Goal: Navigation & Orientation: Find specific page/section

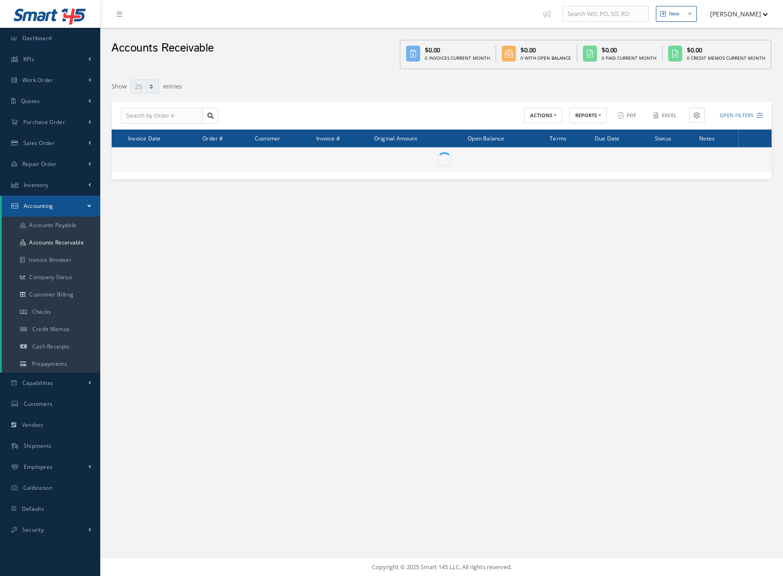
select select "25"
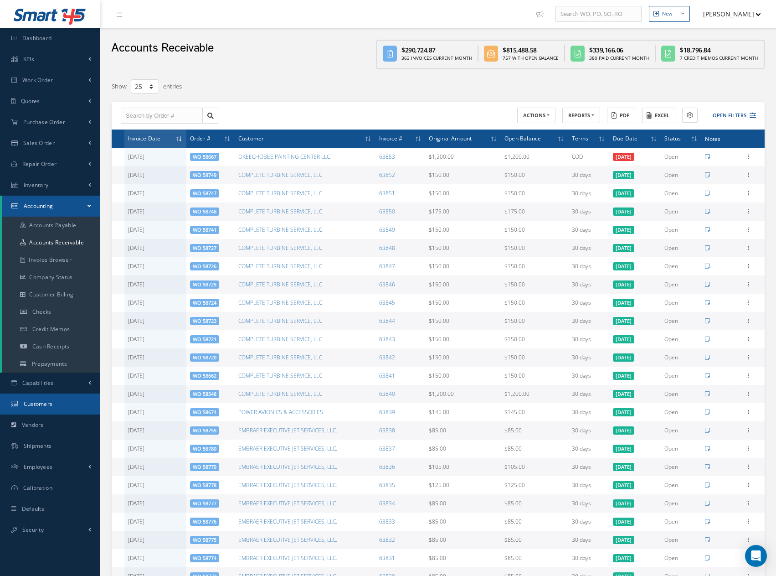
click at [40, 400] on span "Customers" at bounding box center [38, 404] width 29 height 8
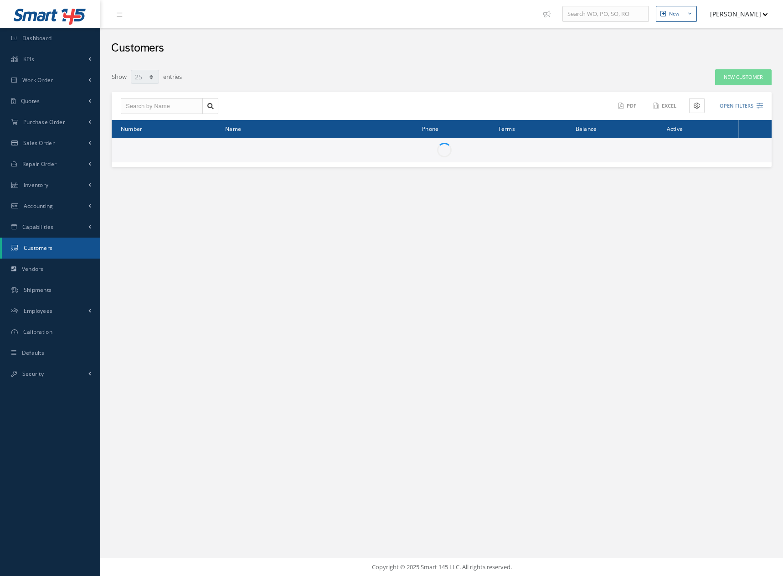
select select "25"
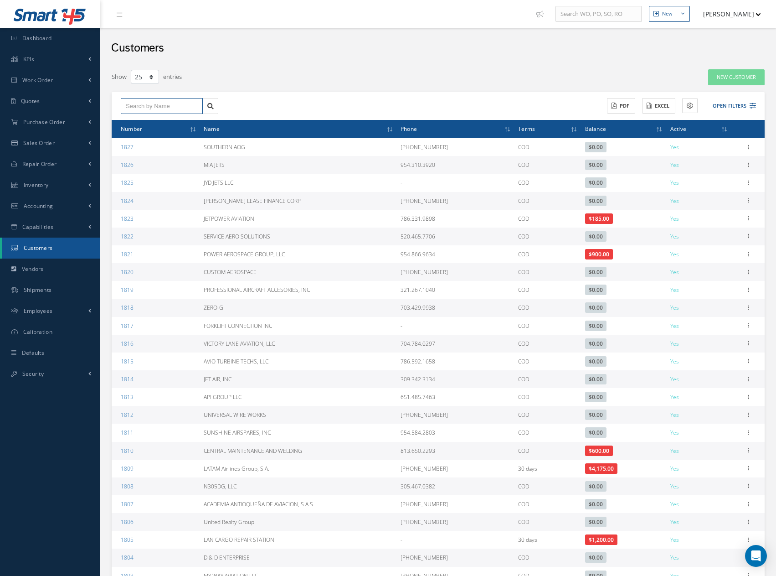
click at [171, 104] on input "text" at bounding box center [162, 106] width 82 height 16
click at [138, 121] on span "F & E AIRCRAFT MAINTENANCE" at bounding box center [147, 126] width 42 height 15
type input "F & E AIRCRAFT MAINTENANCE"
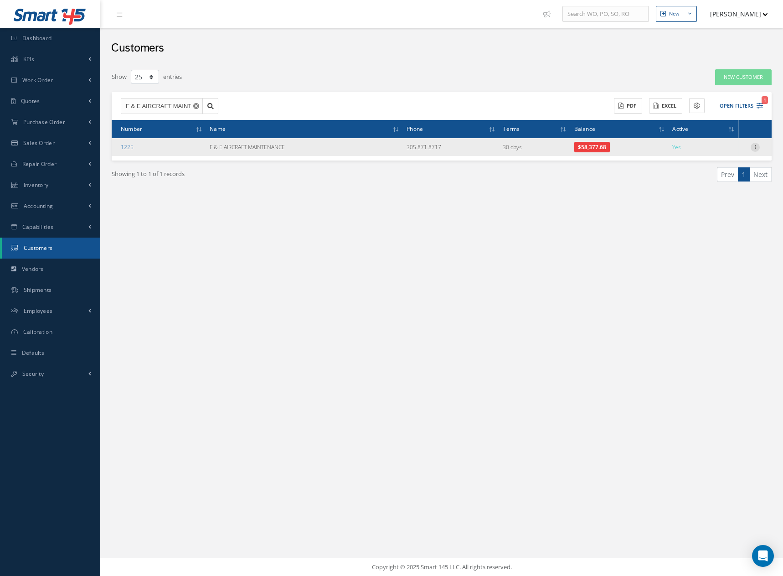
click at [756, 146] on icon at bounding box center [755, 146] width 9 height 7
click at [626, 257] on icon at bounding box center [624, 257] width 6 height 5
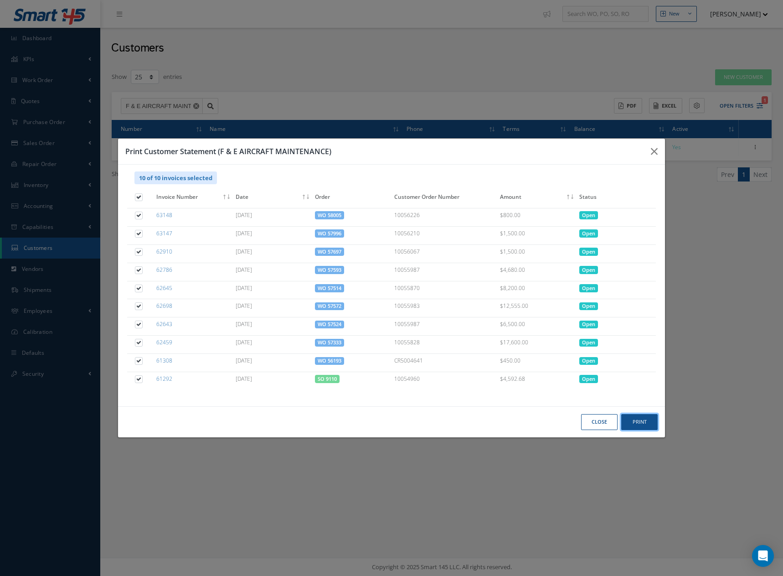
click at [640, 421] on button "Print" at bounding box center [639, 422] width 36 height 16
click at [602, 420] on button "Close" at bounding box center [599, 422] width 36 height 16
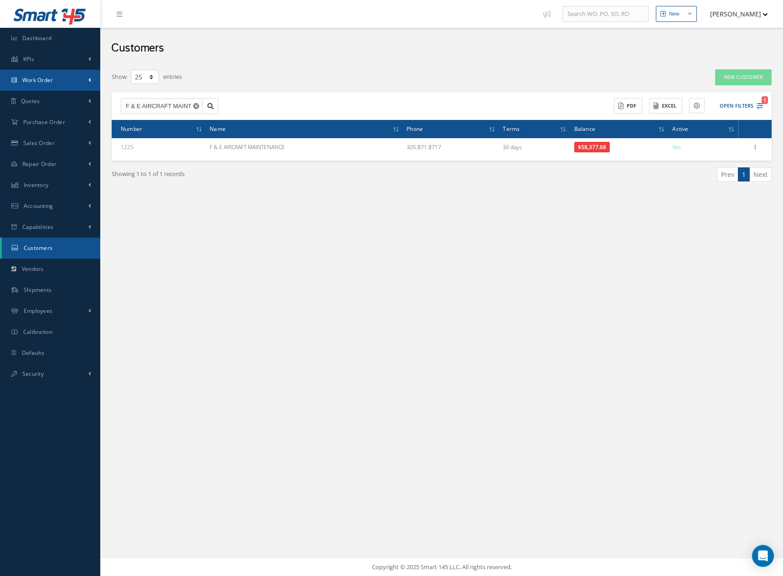
click at [41, 77] on span "Work Order" at bounding box center [37, 80] width 31 height 8
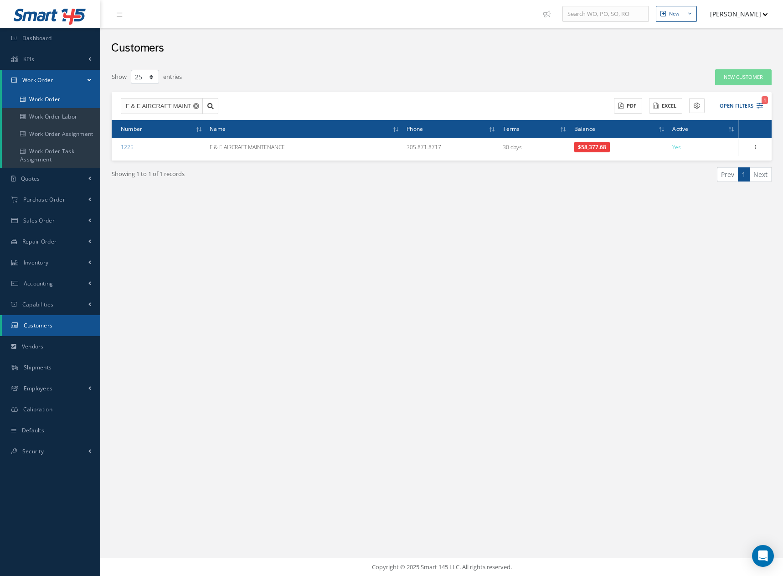
click at [40, 97] on link "Work Order" at bounding box center [51, 99] width 98 height 17
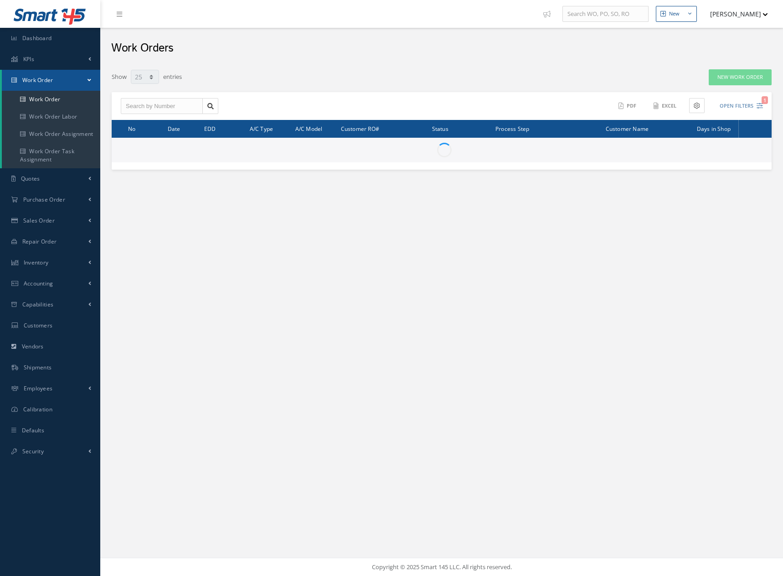
select select "25"
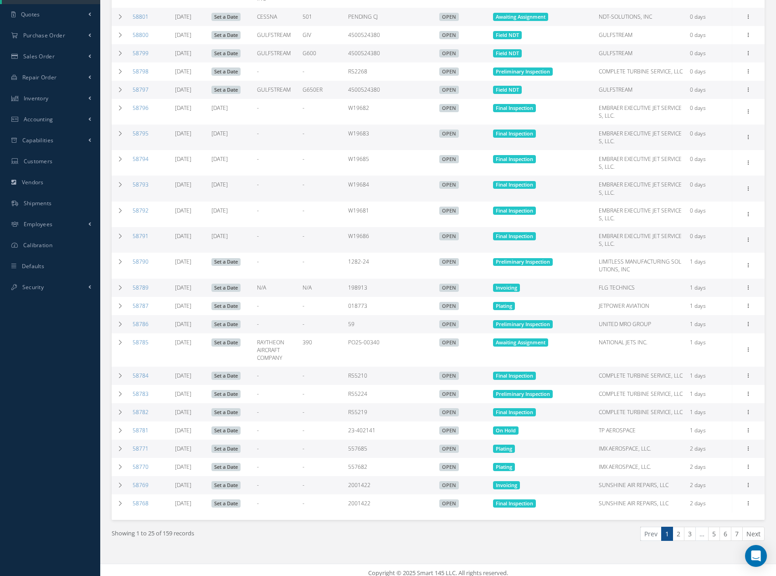
scroll to position [170, 0]
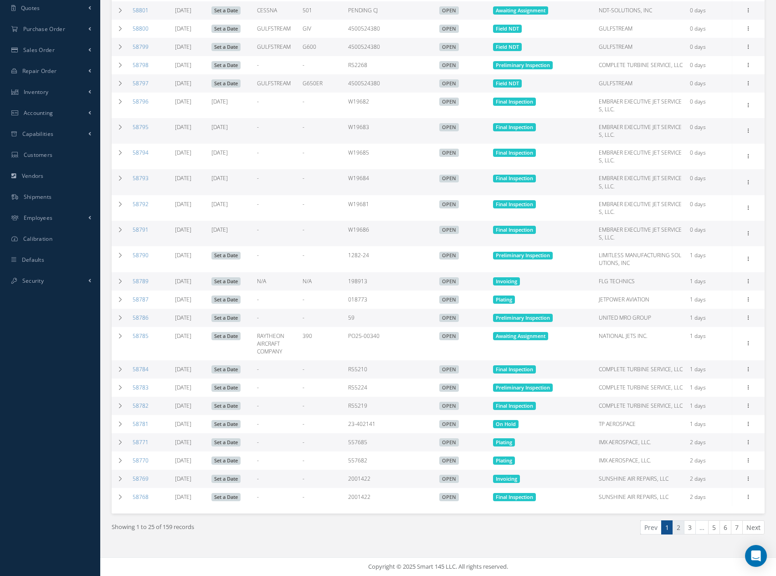
click at [679, 531] on link "2" at bounding box center [679, 527] width 12 height 14
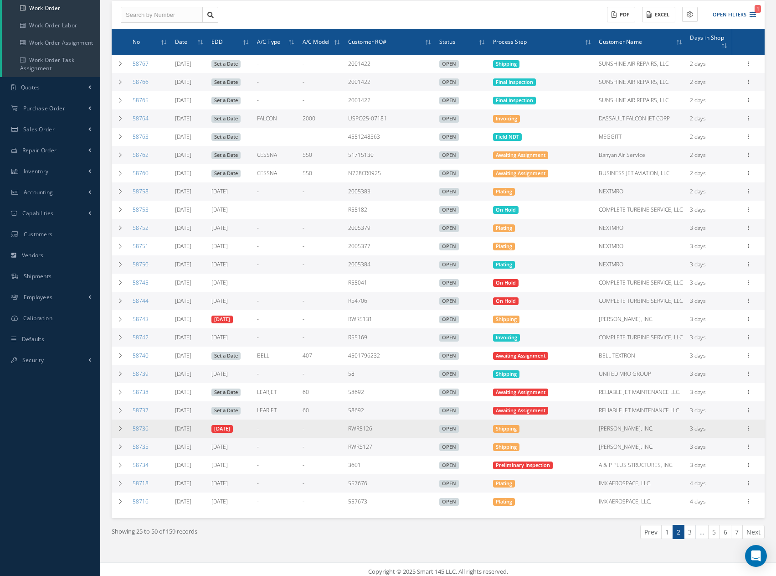
scroll to position [96, 0]
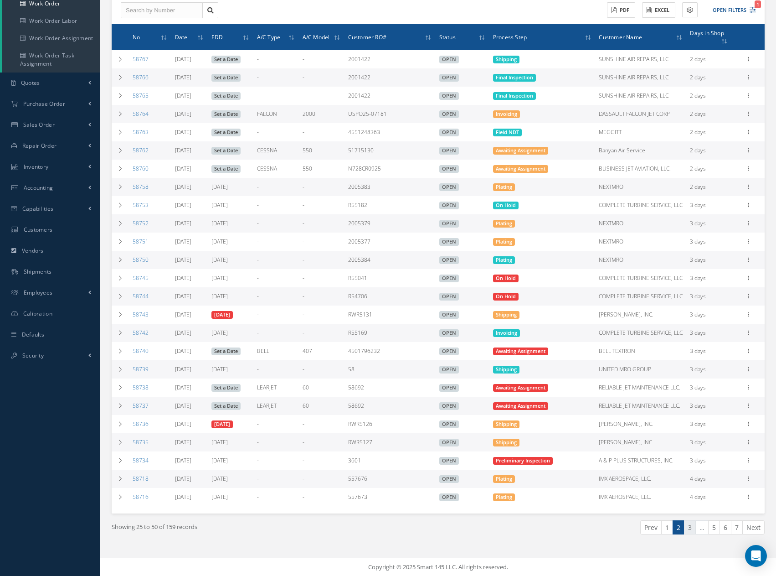
click at [686, 528] on link "3" at bounding box center [690, 527] width 12 height 14
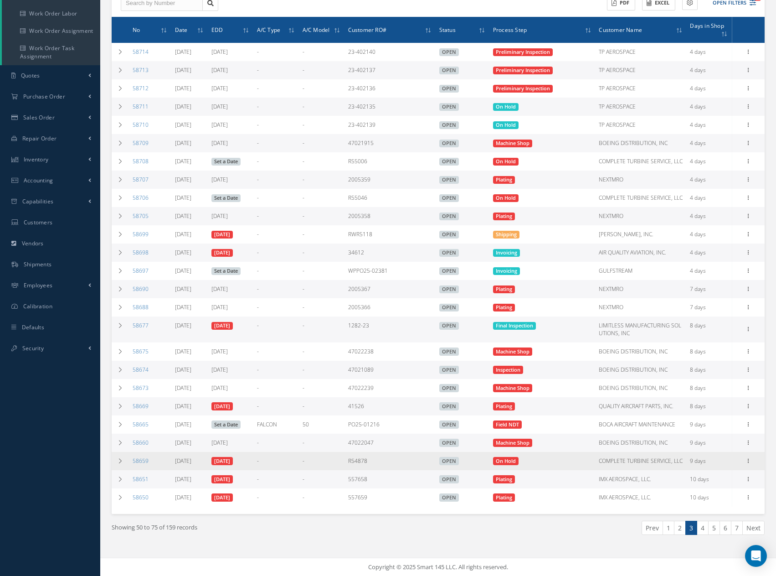
scroll to position [103, 0]
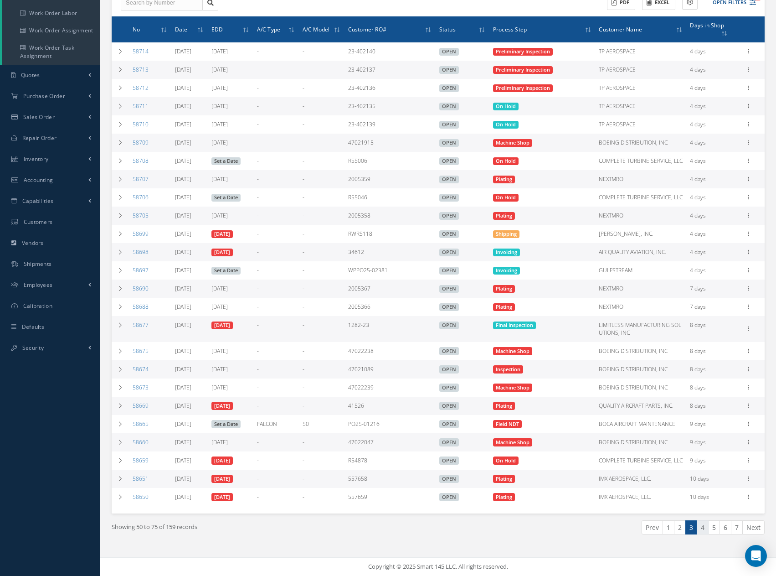
click at [699, 528] on link "4" at bounding box center [703, 527] width 12 height 14
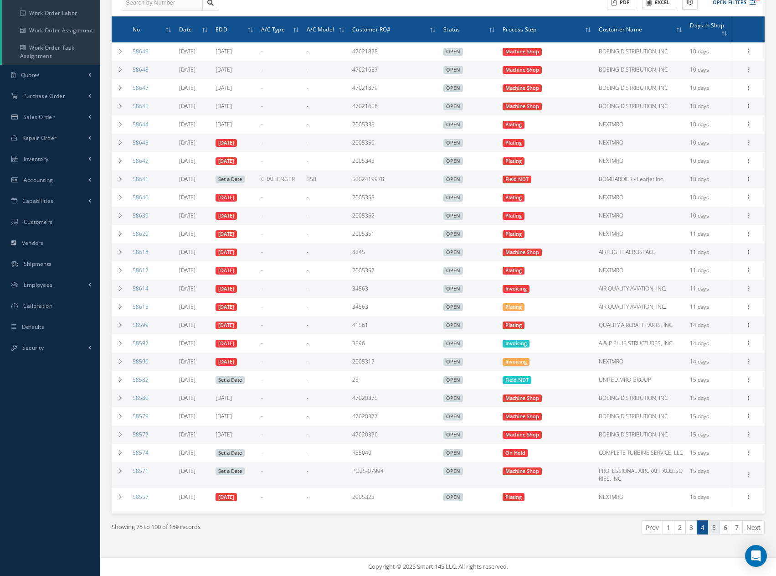
click at [712, 530] on link "5" at bounding box center [714, 527] width 12 height 14
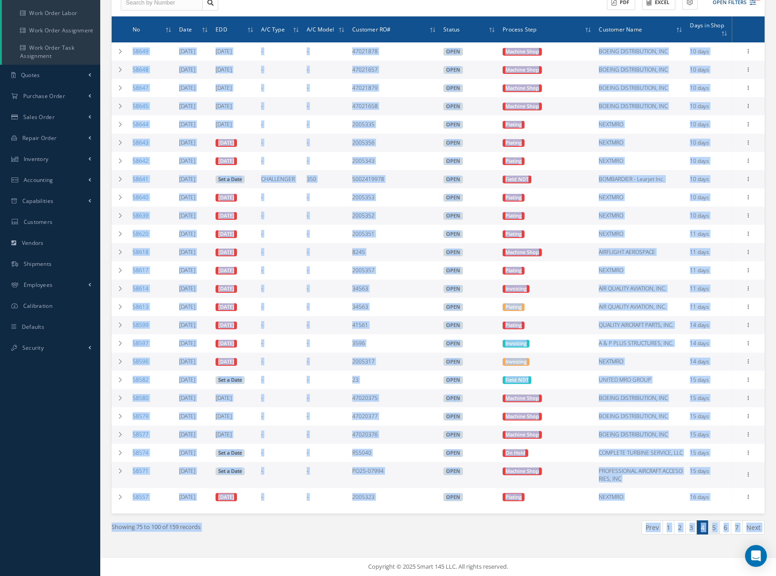
scroll to position [0, 0]
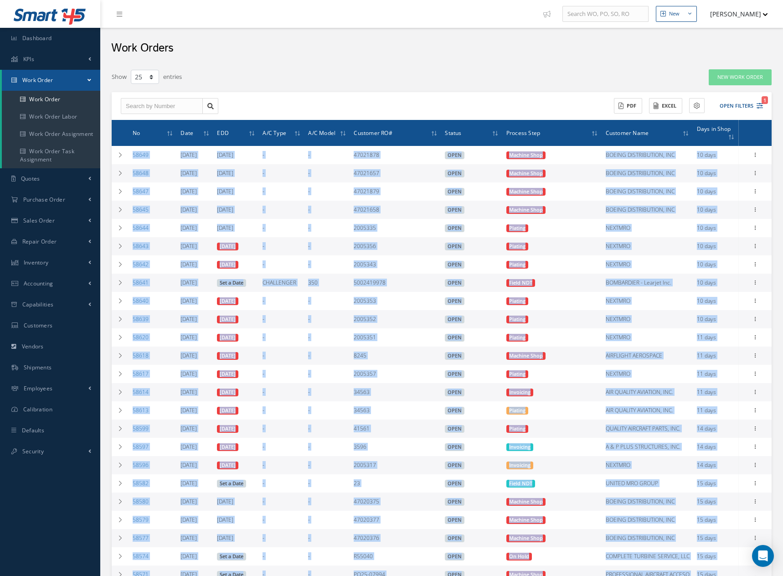
click at [712, 530] on div "New New Work Order New Purchase Order New Customer Quote New Sales Order New Re…" at bounding box center [441, 339] width 683 height 679
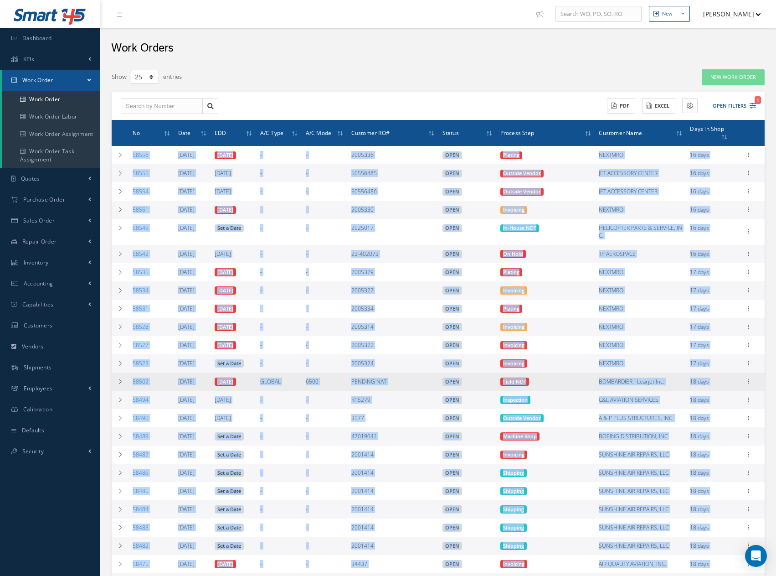
click at [550, 372] on td "Field NDT" at bounding box center [546, 381] width 99 height 18
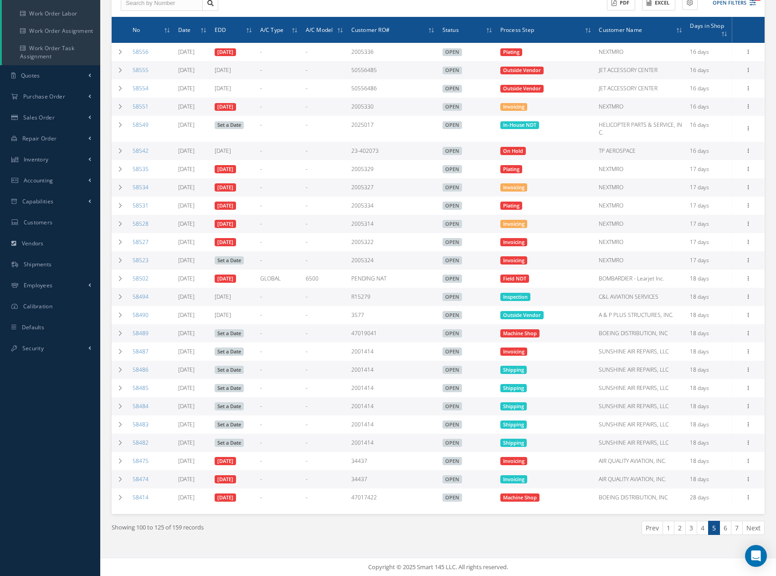
scroll to position [103, 0]
click at [726, 530] on link "6" at bounding box center [726, 527] width 12 height 14
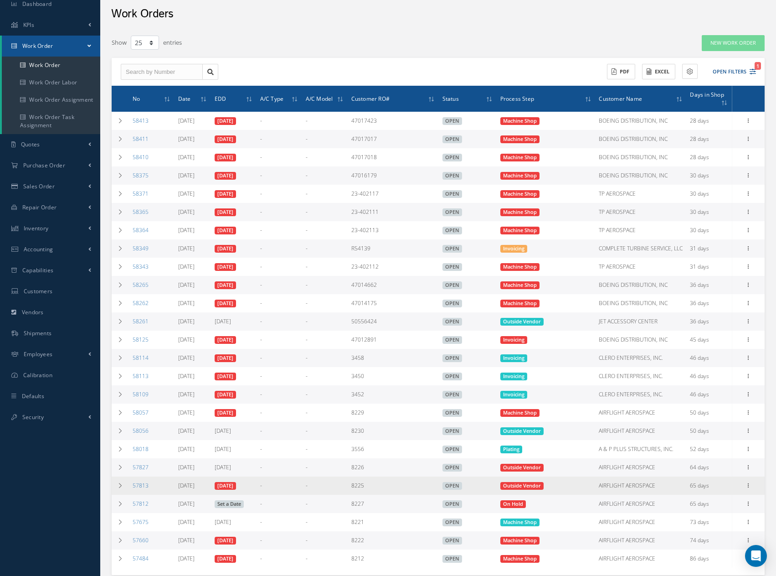
scroll to position [0, 0]
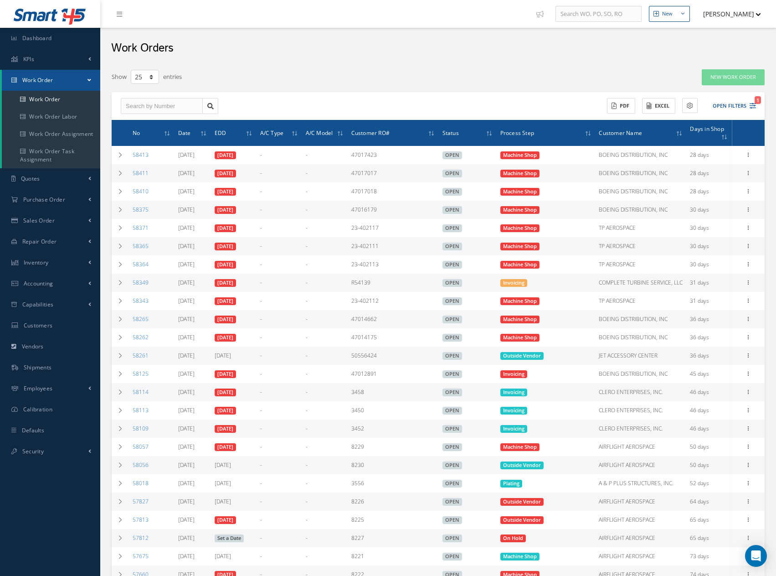
click at [722, 13] on button "[PERSON_NAME]" at bounding box center [728, 14] width 67 height 18
click at [702, 91] on link "Logout" at bounding box center [724, 92] width 73 height 15
